Goal: Find specific page/section: Find specific page/section

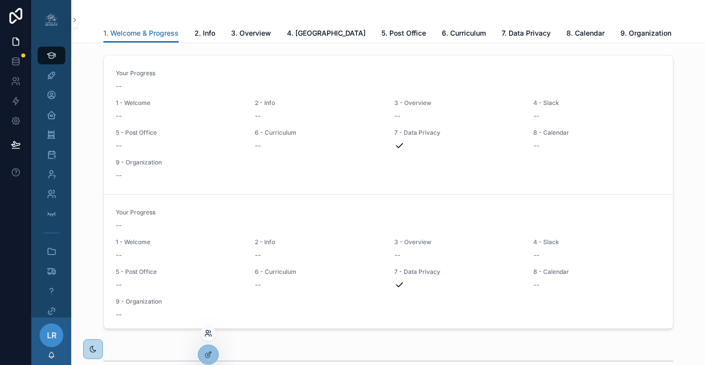
click at [211, 334] on icon at bounding box center [210, 335] width 1 height 2
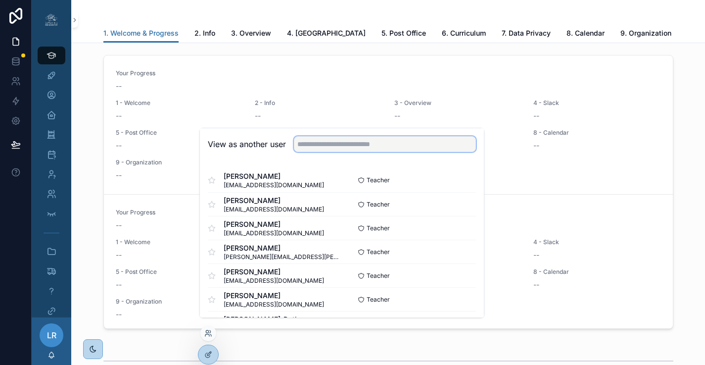
click at [332, 151] on input "text" at bounding box center [385, 144] width 182 height 16
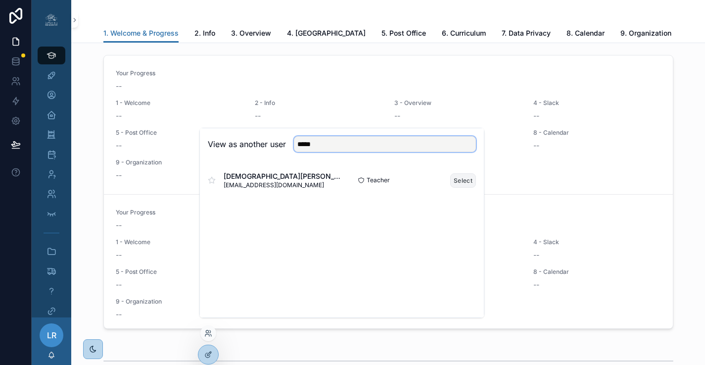
type input "*****"
click at [463, 188] on button "Select" at bounding box center [463, 180] width 26 height 14
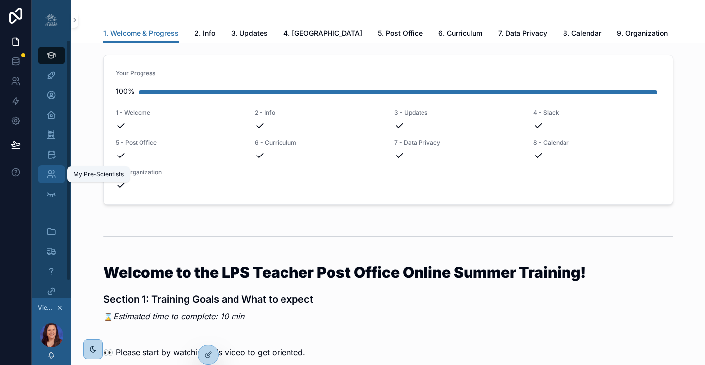
click at [49, 175] on icon "scrollable content" at bounding box center [52, 174] width 10 height 10
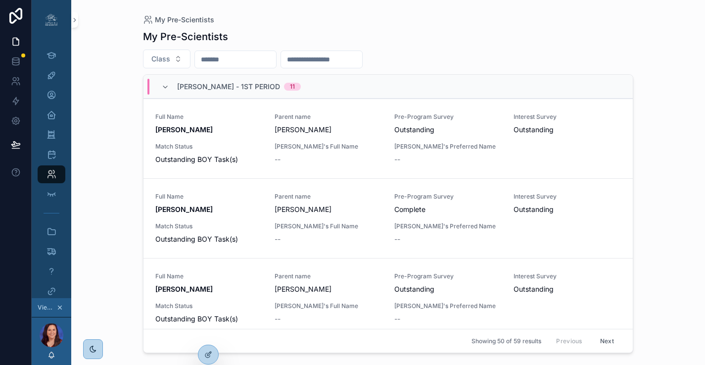
click at [251, 62] on input "scrollable content" at bounding box center [235, 59] width 81 height 14
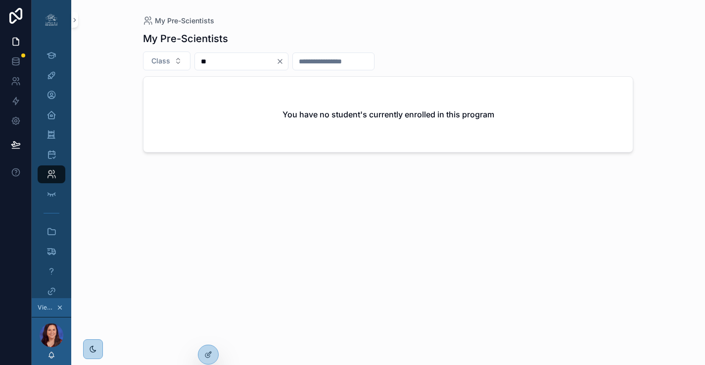
type input "*"
type input "******"
click at [56, 95] on div "My Profile" at bounding box center [52, 95] width 16 height 16
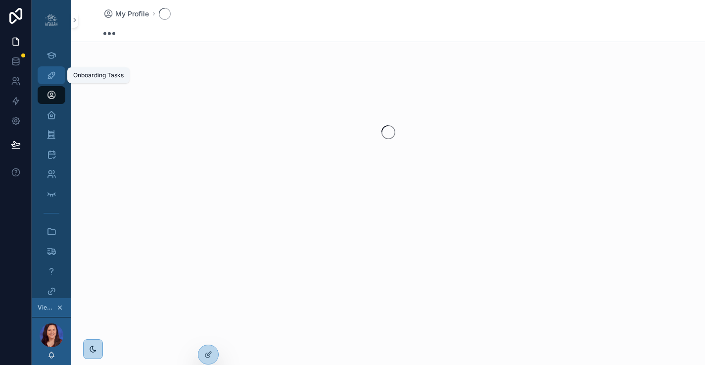
click at [51, 72] on icon "scrollable content" at bounding box center [52, 75] width 10 height 10
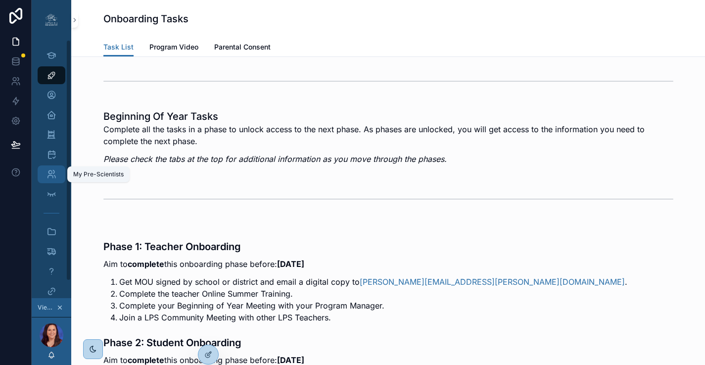
click at [54, 177] on icon "scrollable content" at bounding box center [52, 174] width 10 height 10
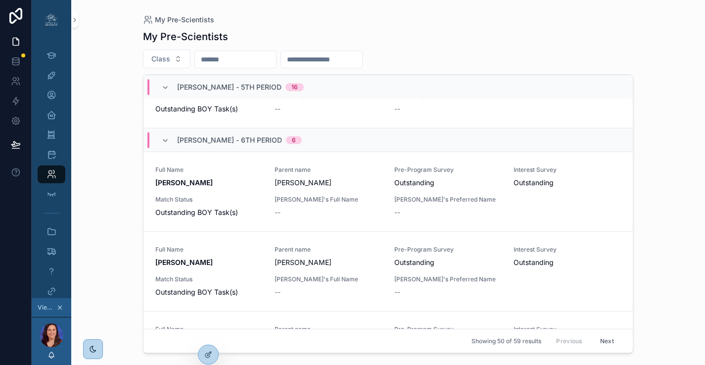
scroll to position [2946, 0]
